Goal: Navigation & Orientation: Find specific page/section

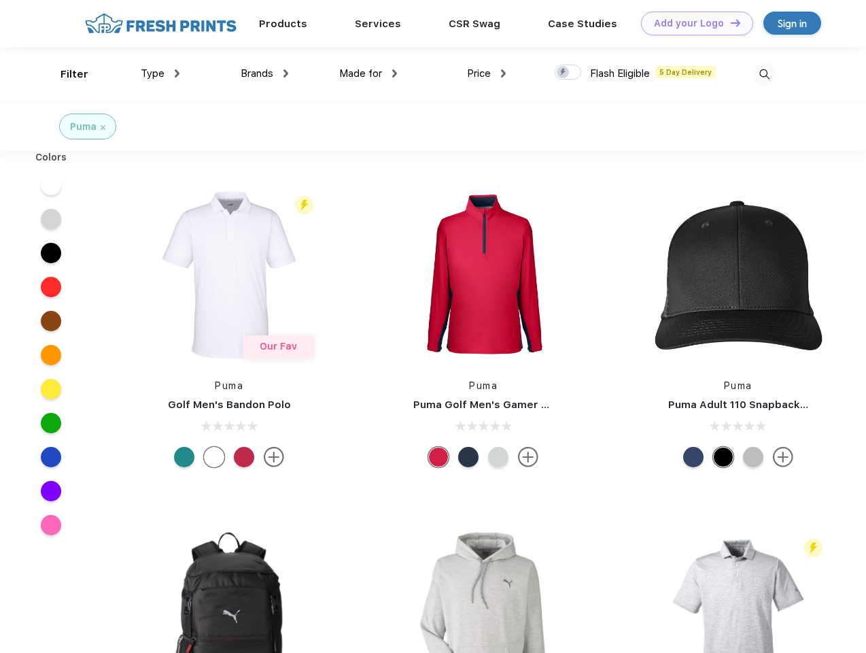
click at [692, 23] on link "Add your Logo Design Tool" at bounding box center [697, 24] width 112 height 24
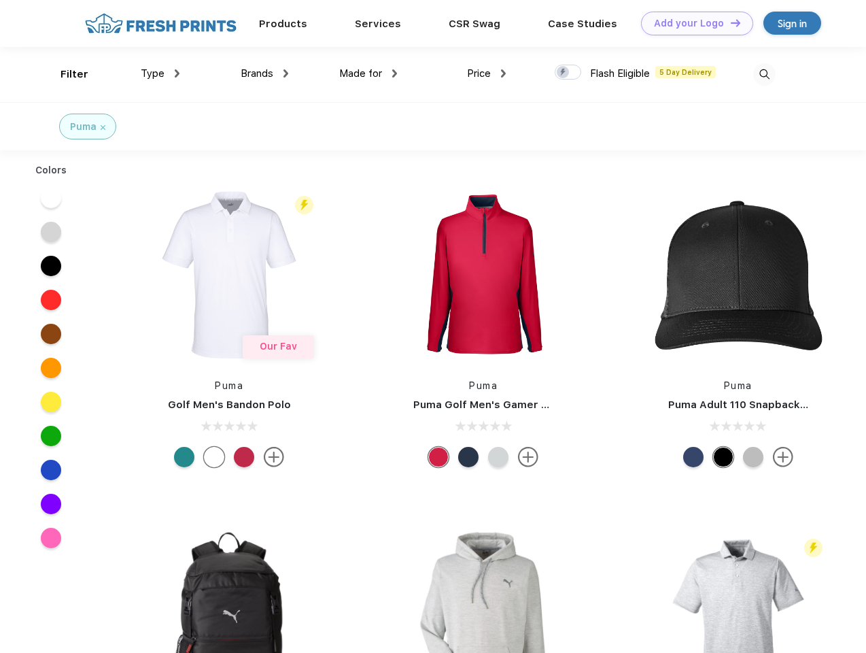
click at [0, 0] on div "Design Tool" at bounding box center [0, 0] width 0 height 0
click at [730, 22] on link "Add your Logo Design Tool" at bounding box center [697, 24] width 112 height 24
click at [65, 74] on div "Filter" at bounding box center [75, 75] width 28 height 16
click at [160, 73] on span "Type" at bounding box center [153, 73] width 24 height 12
click at [264, 73] on span "Brands" at bounding box center [257, 73] width 33 height 12
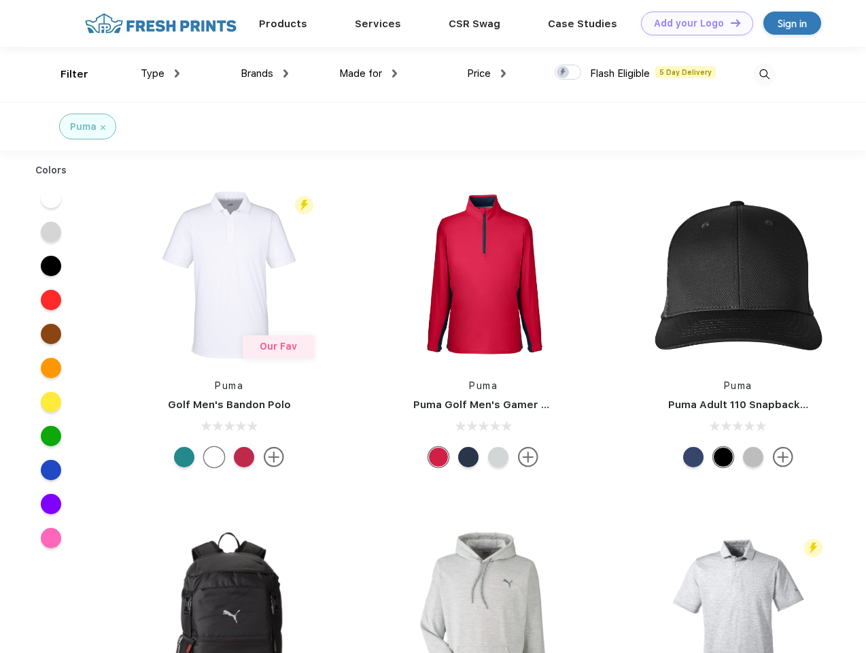
click at [369, 73] on span "Made for" at bounding box center [360, 73] width 43 height 12
click at [487, 73] on span "Price" at bounding box center [479, 73] width 24 height 12
click at [568, 73] on div at bounding box center [568, 72] width 27 height 15
click at [564, 73] on input "checkbox" at bounding box center [559, 68] width 9 height 9
click at [764, 74] on img at bounding box center [764, 74] width 22 height 22
